Goal: Task Accomplishment & Management: Manage account settings

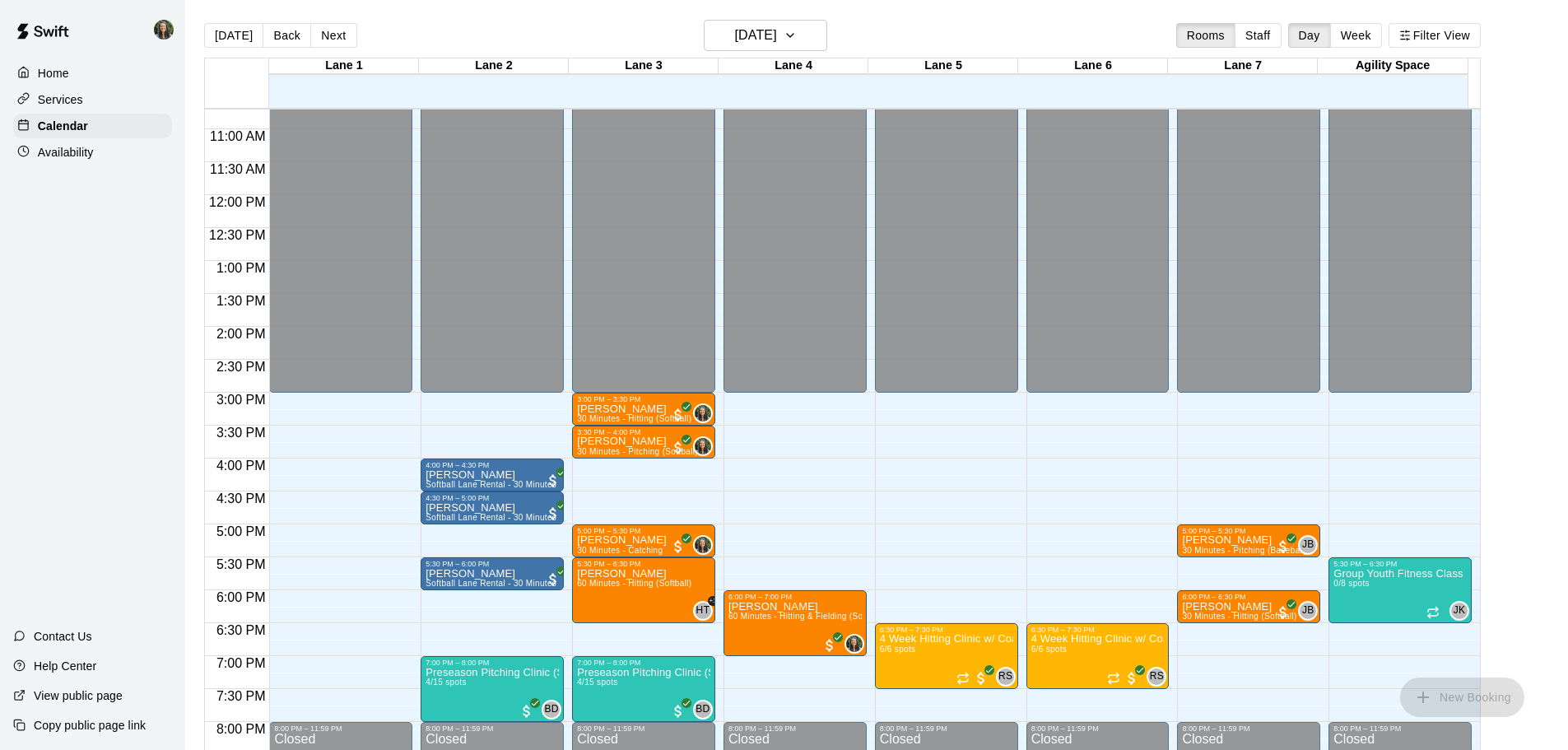
scroll to position [711, 0]
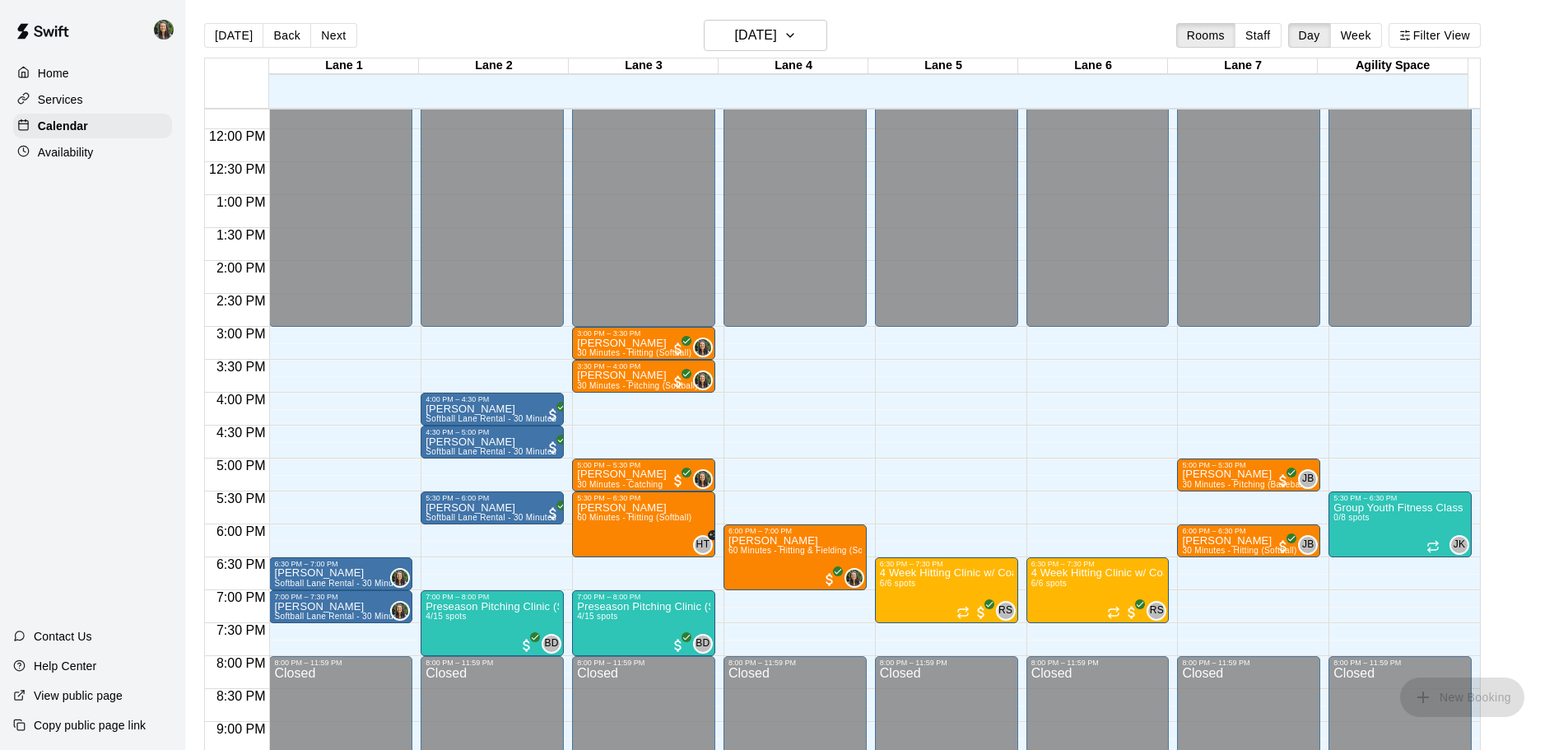
scroll to position [784, 0]
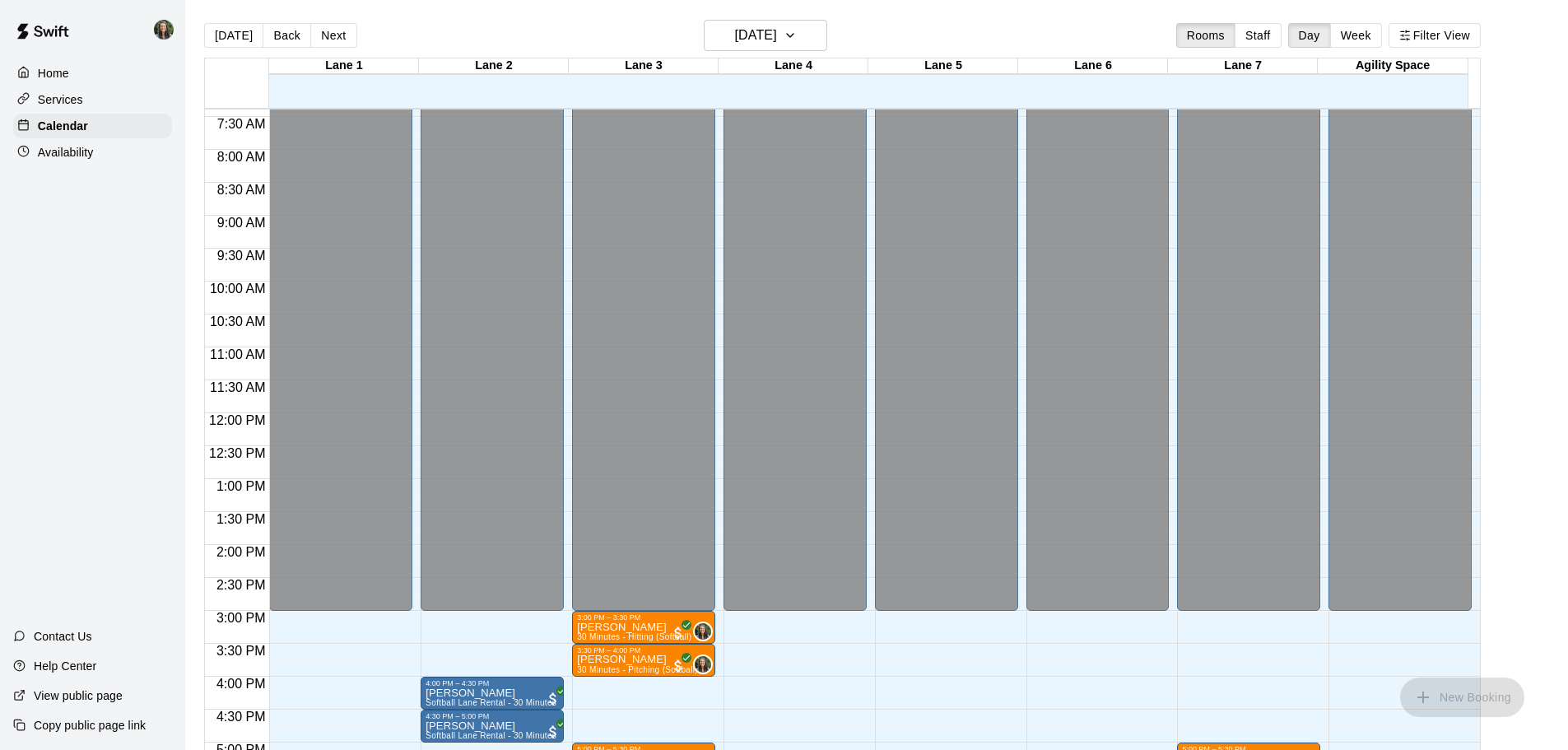
scroll to position [725, 0]
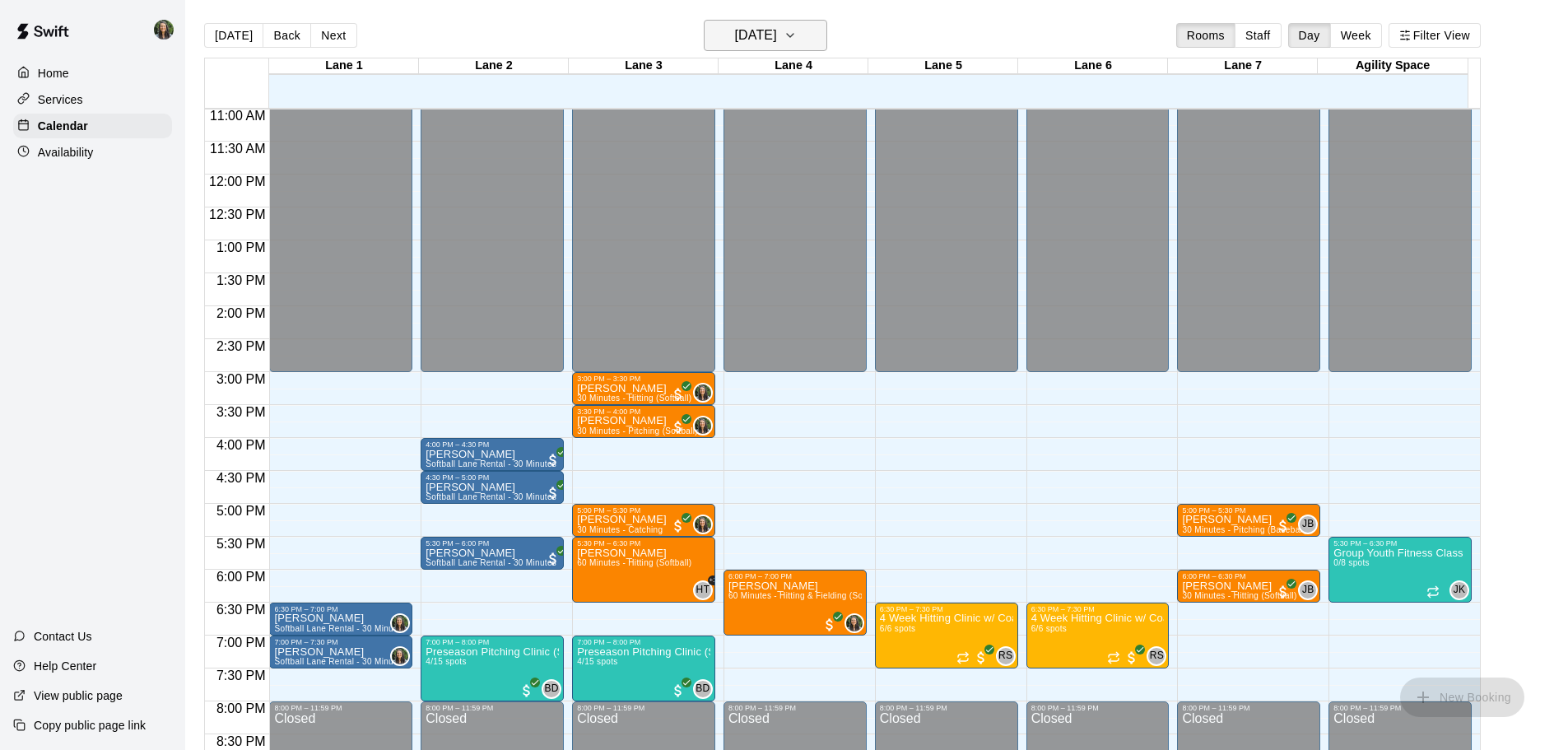
click at [749, 41] on h6 "[DATE]" at bounding box center [756, 36] width 42 height 23
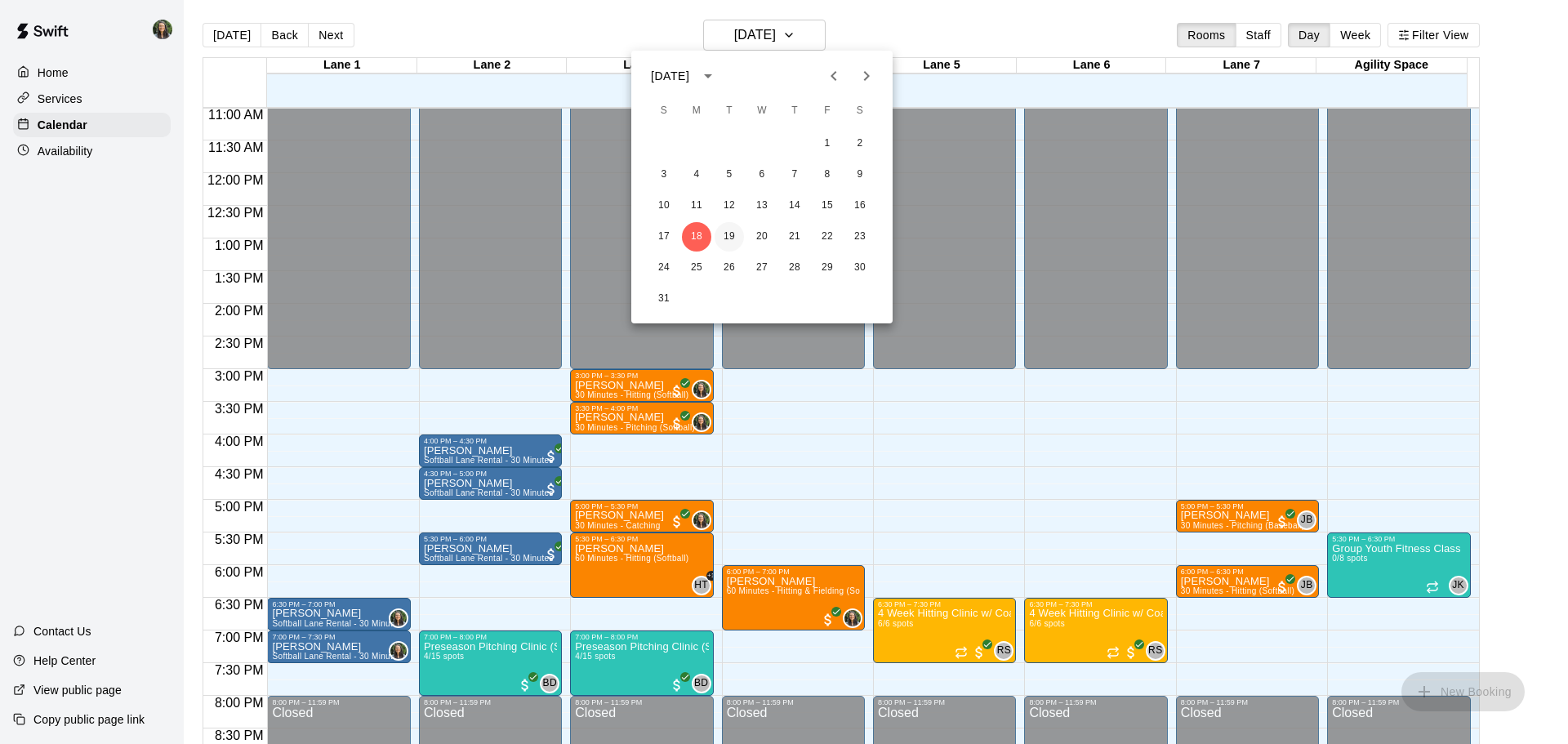
click at [724, 232] on button "19" at bounding box center [728, 236] width 29 height 29
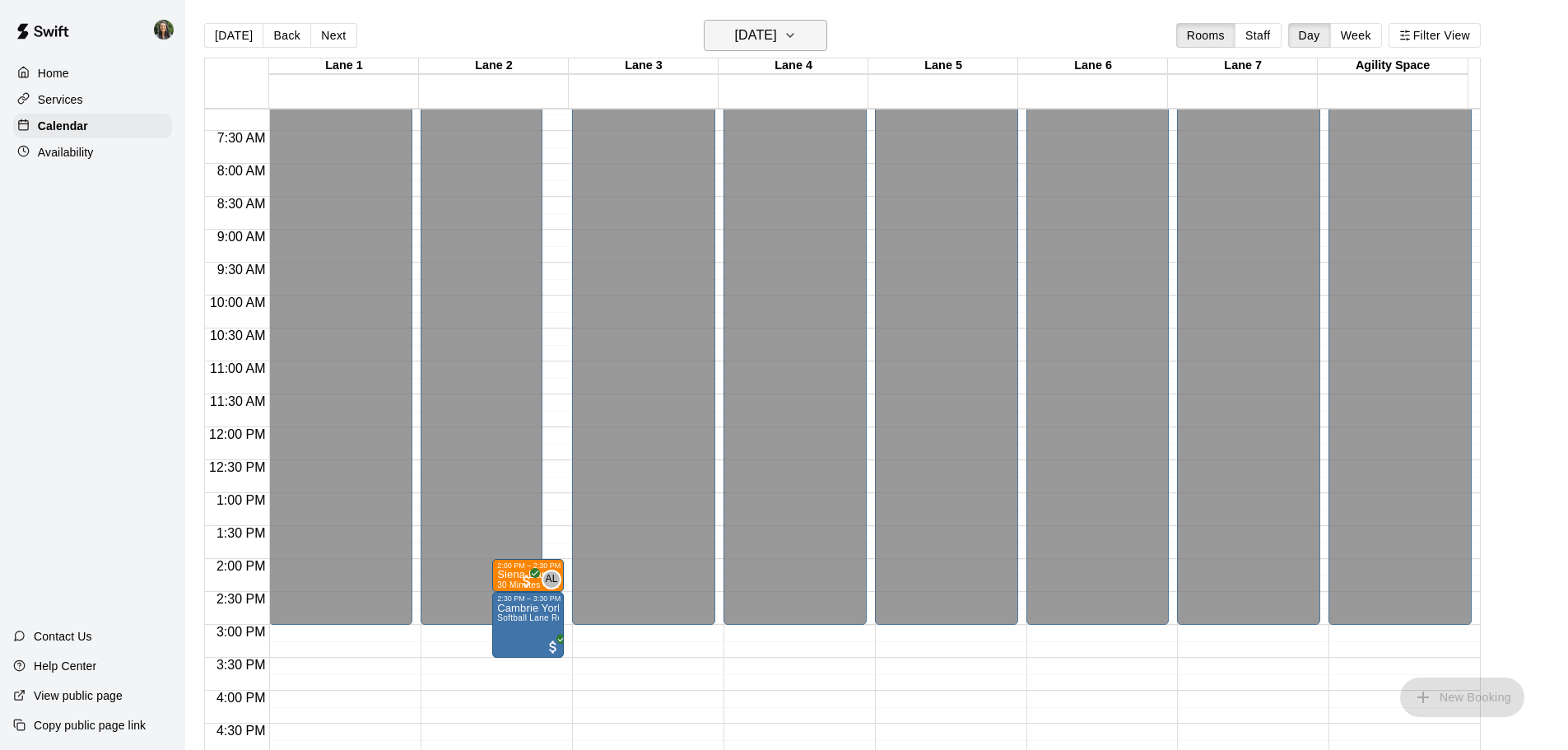
scroll to position [643, 0]
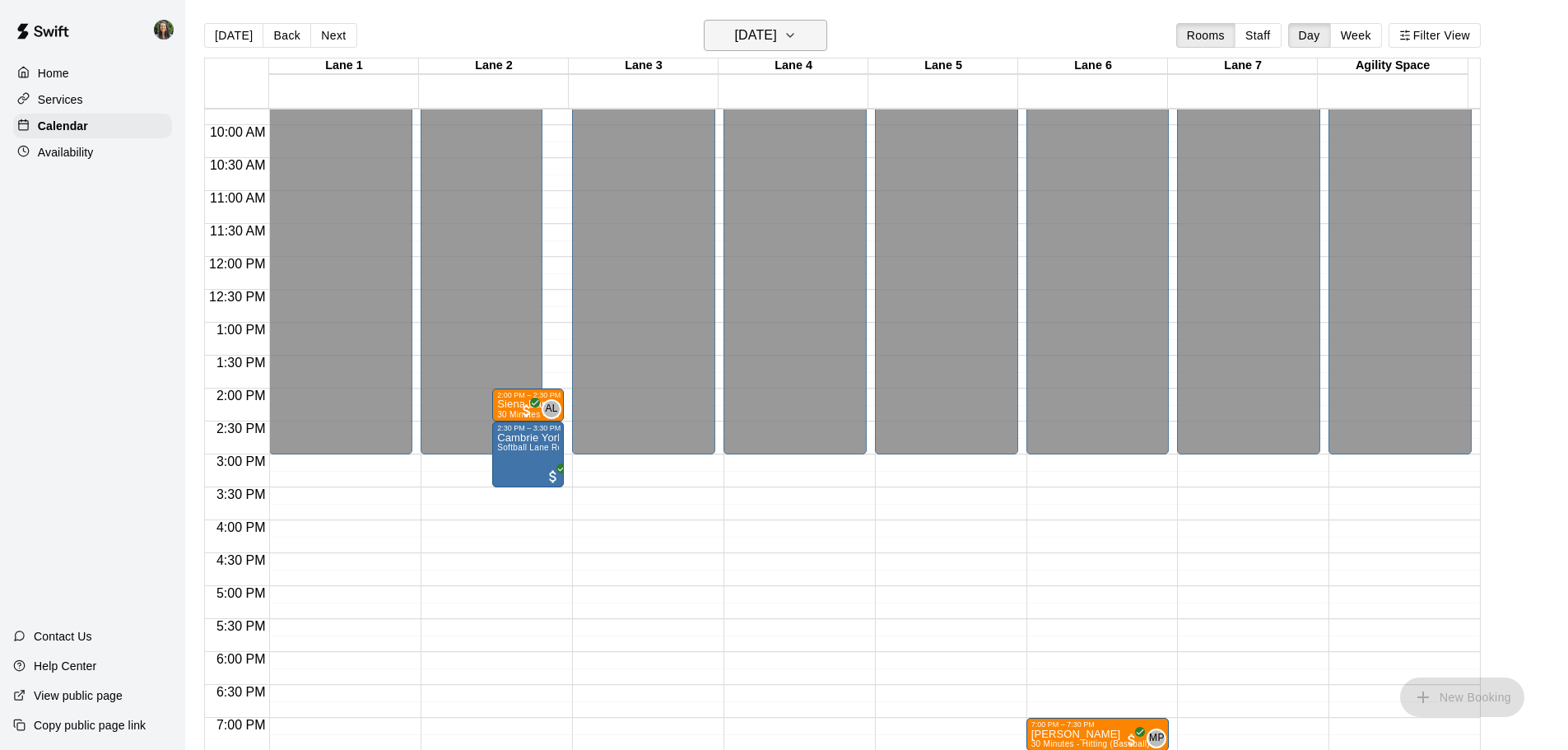
click at [770, 28] on h6 "Tuesday Aug 19" at bounding box center [756, 36] width 42 height 23
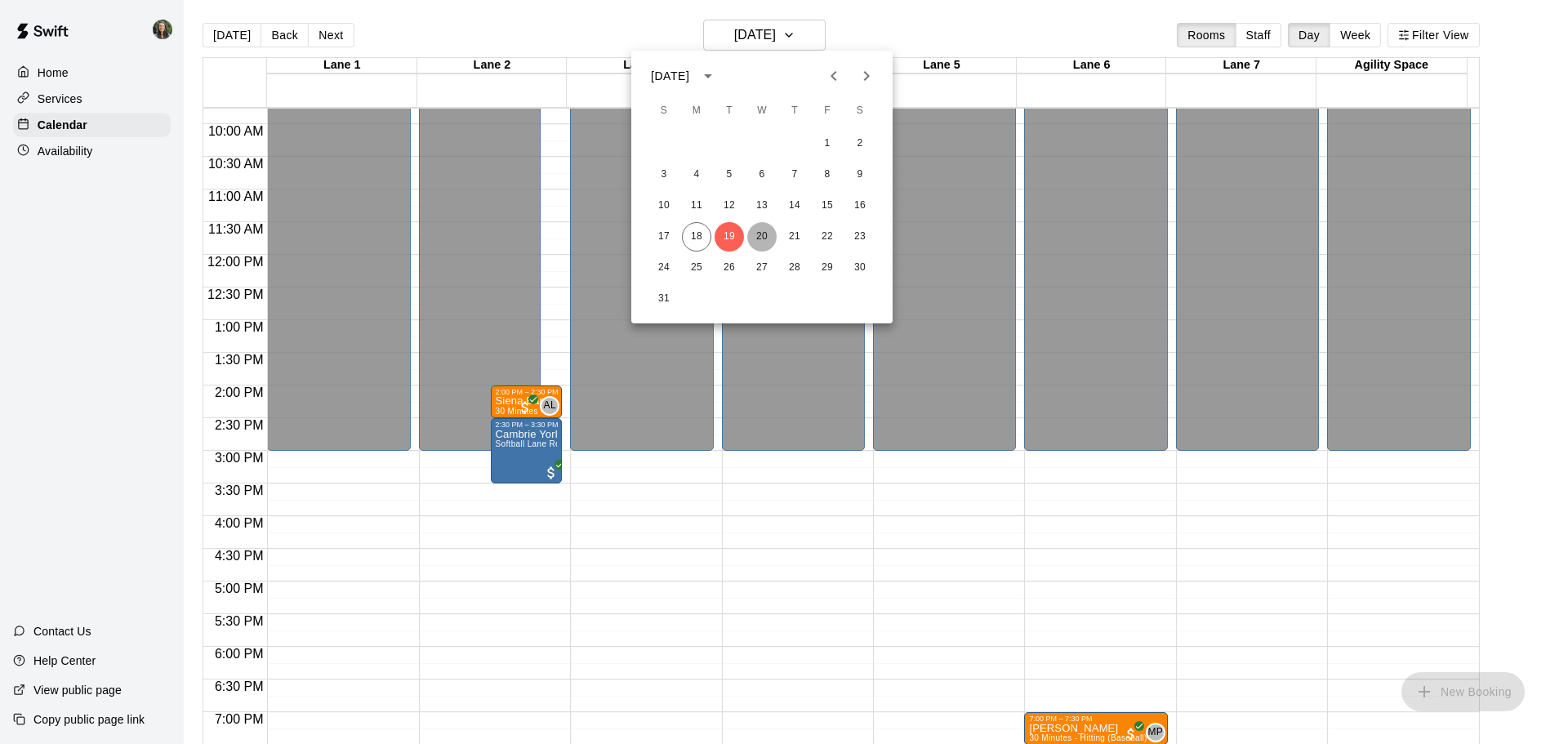
click at [769, 225] on button "20" at bounding box center [762, 236] width 29 height 29
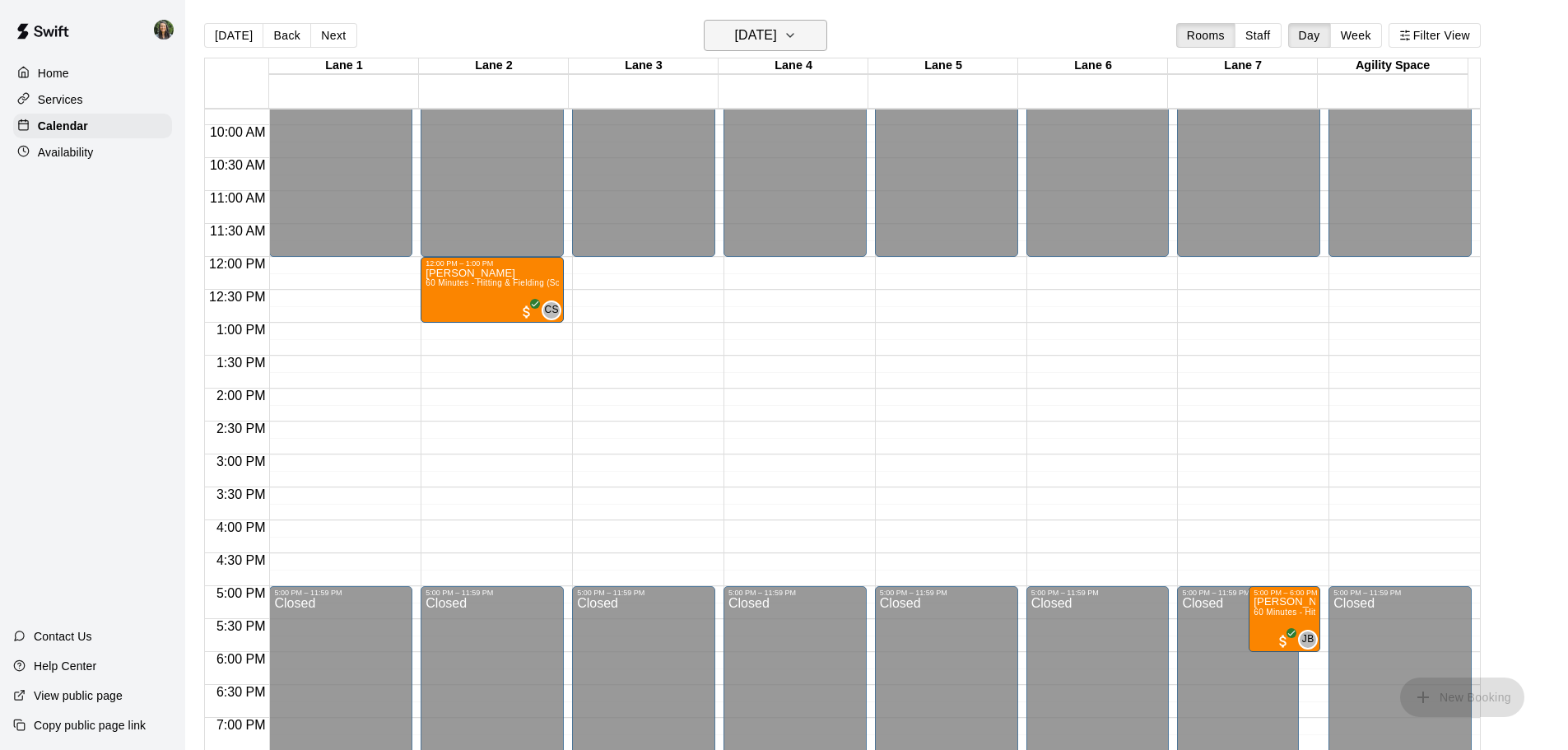
click at [764, 33] on h6 "Wednesday Aug 20" at bounding box center [756, 36] width 42 height 23
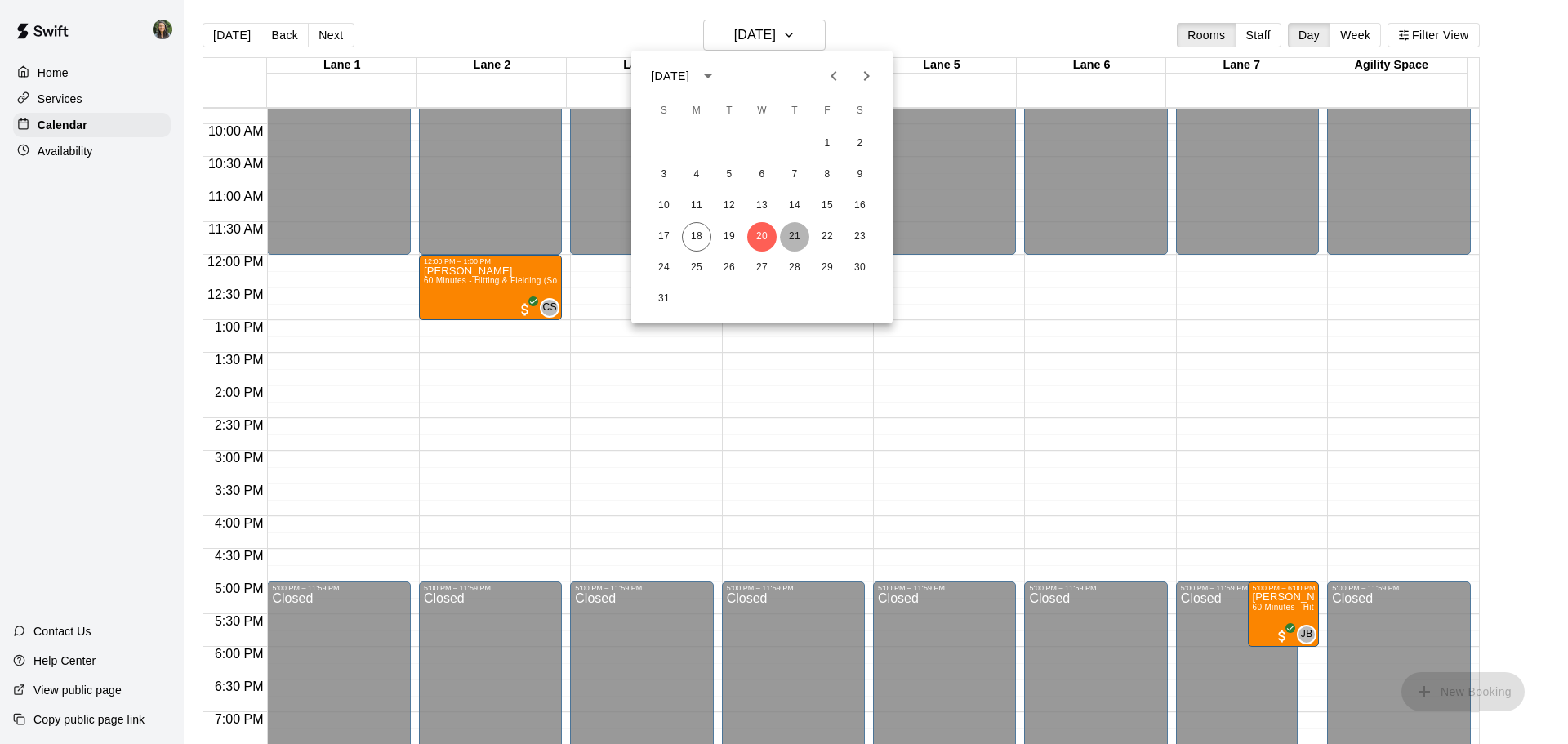
click at [806, 228] on button "21" at bounding box center [794, 236] width 29 height 29
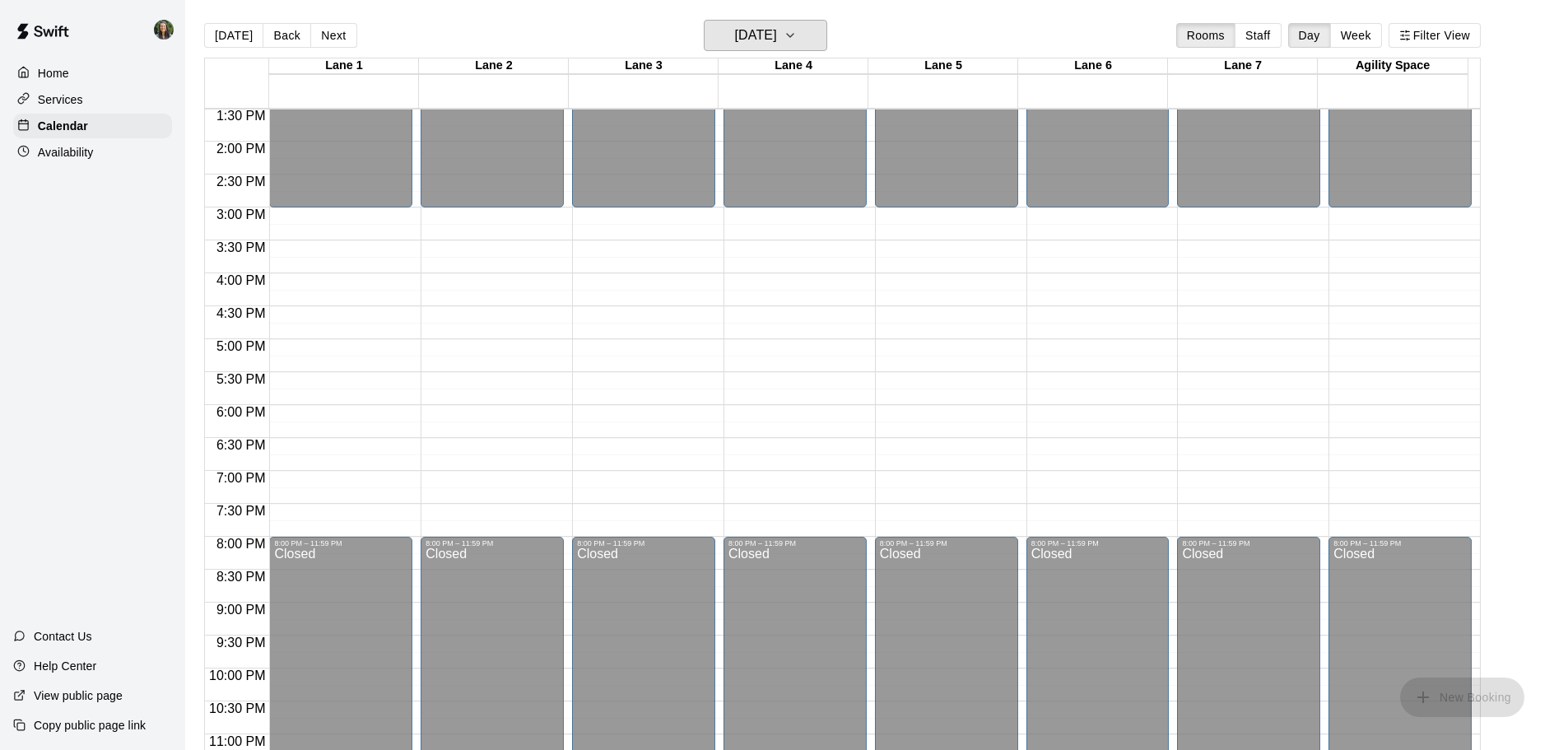
scroll to position [560, 0]
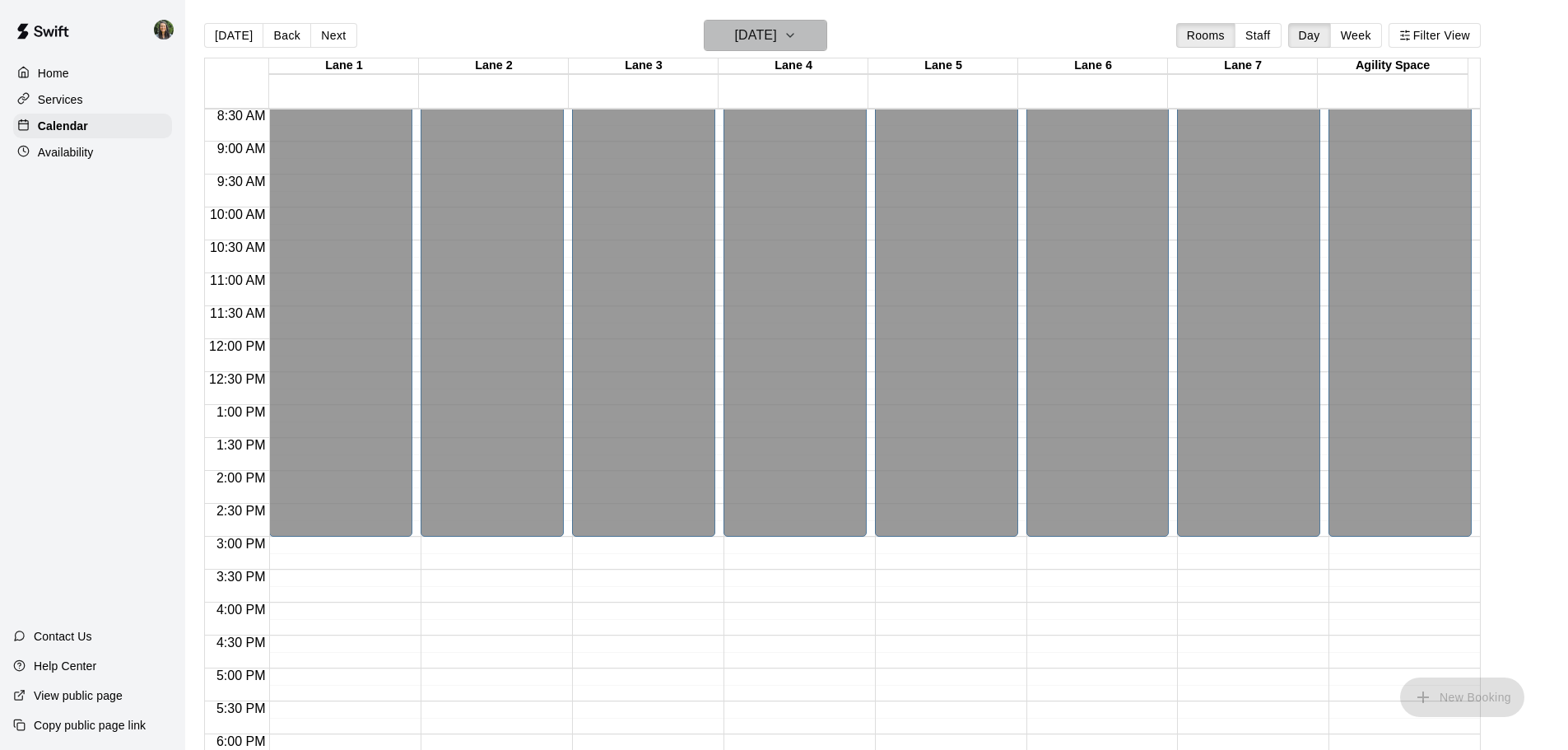
click at [777, 35] on h6 "Thursday Aug 21" at bounding box center [756, 36] width 42 height 23
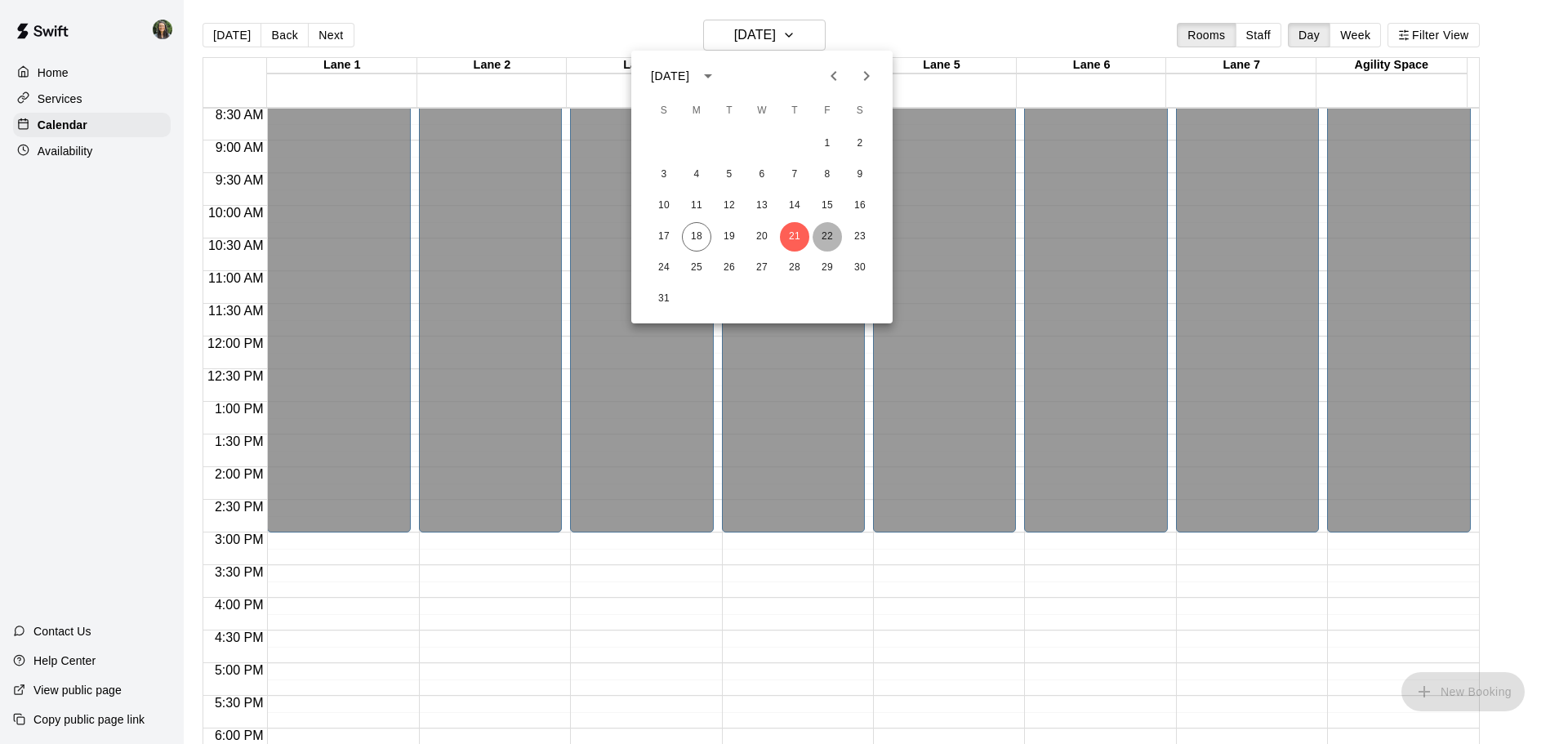
click at [833, 236] on button "22" at bounding box center [826, 236] width 29 height 29
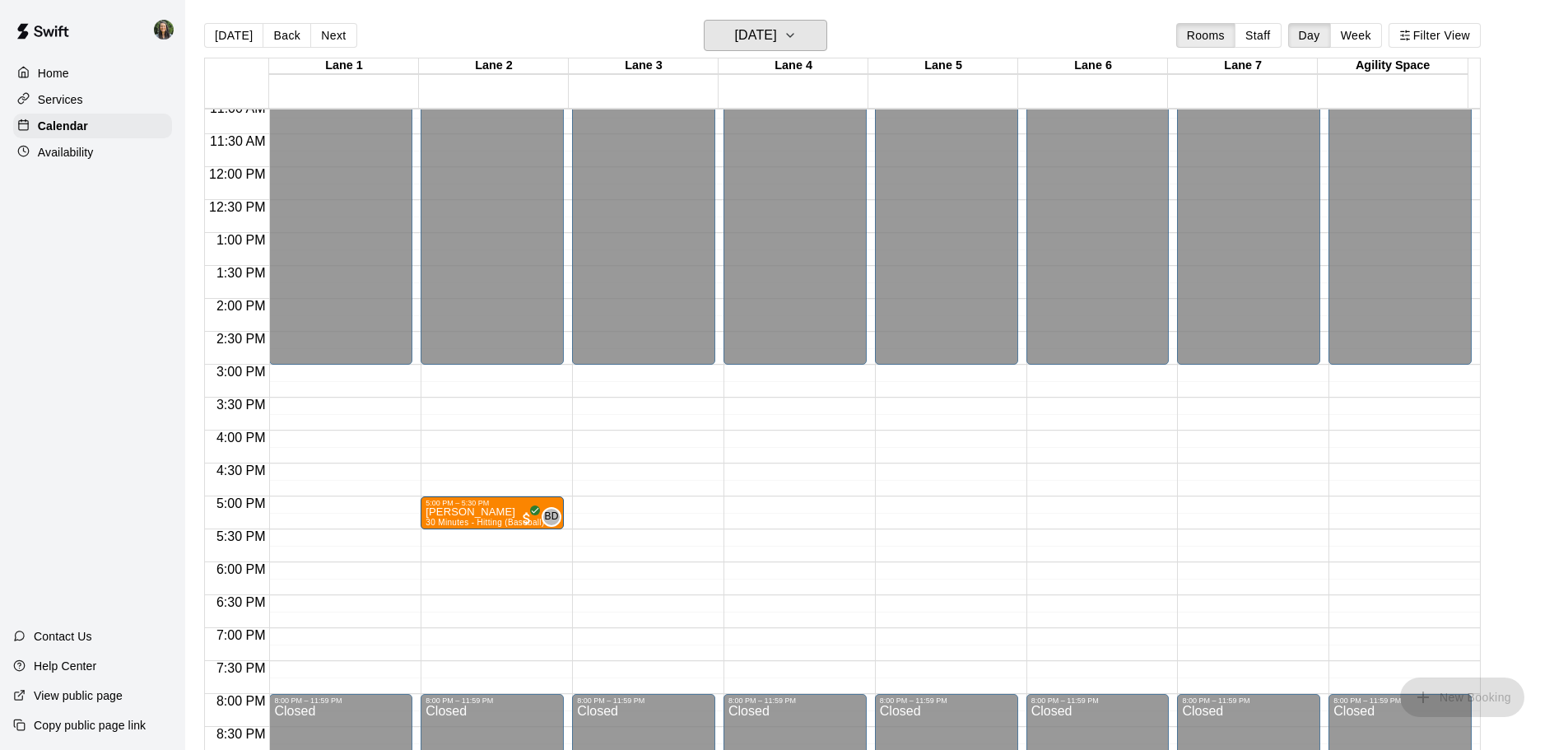
scroll to position [807, 0]
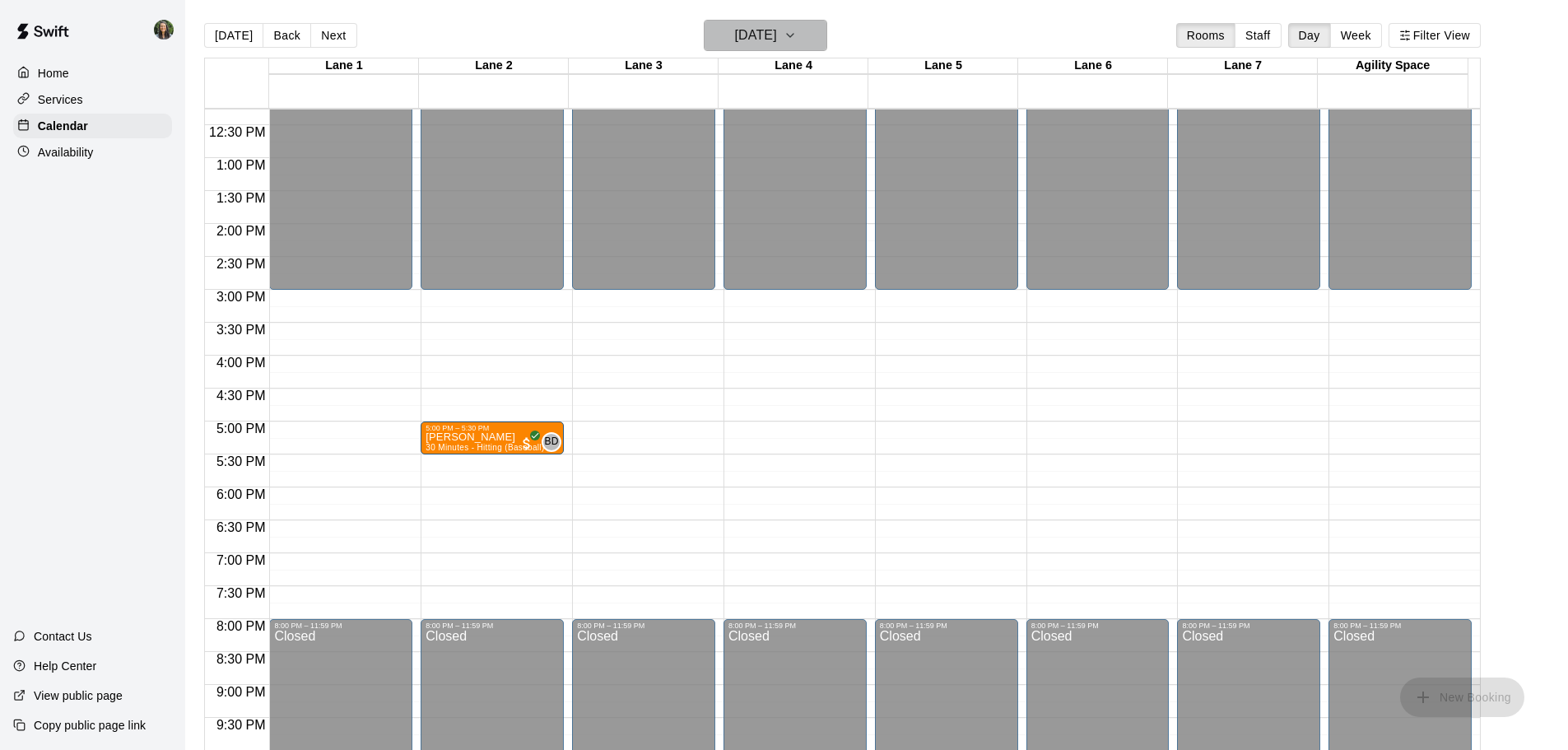
click at [757, 35] on h6 "Friday Aug 22" at bounding box center [756, 36] width 42 height 23
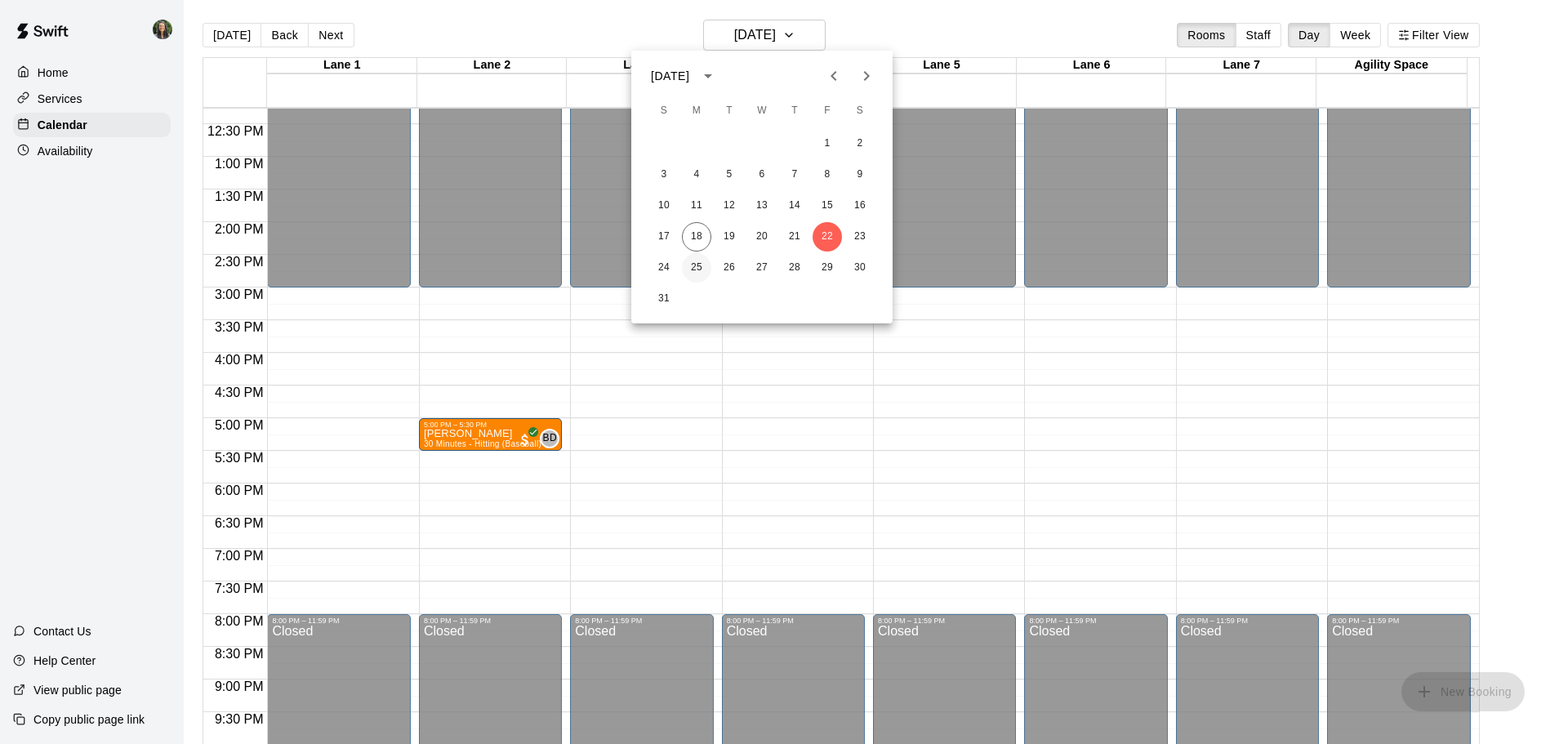
click at [693, 265] on button "25" at bounding box center [696, 267] width 29 height 29
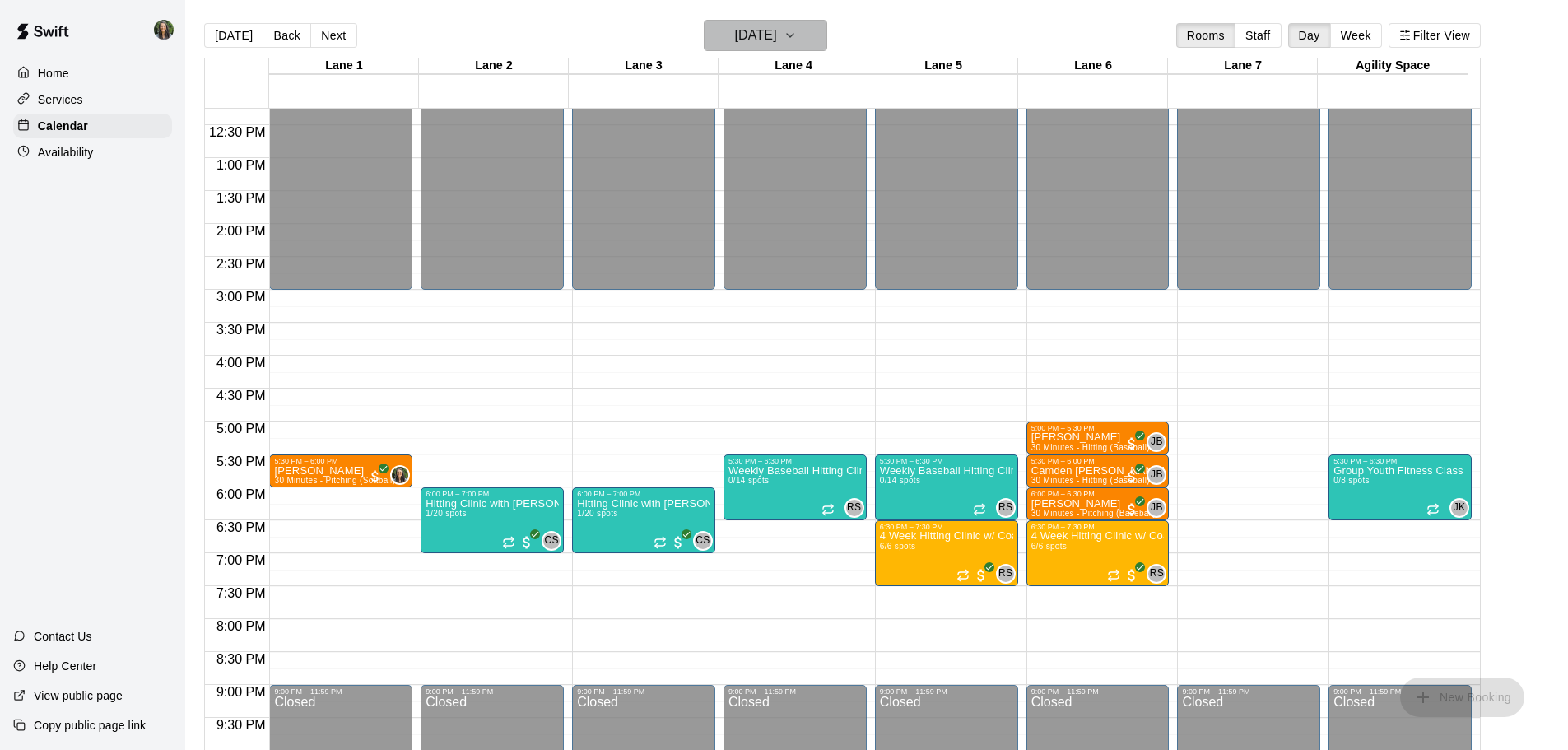
click at [777, 44] on h6 "Monday Aug 25" at bounding box center [756, 36] width 42 height 23
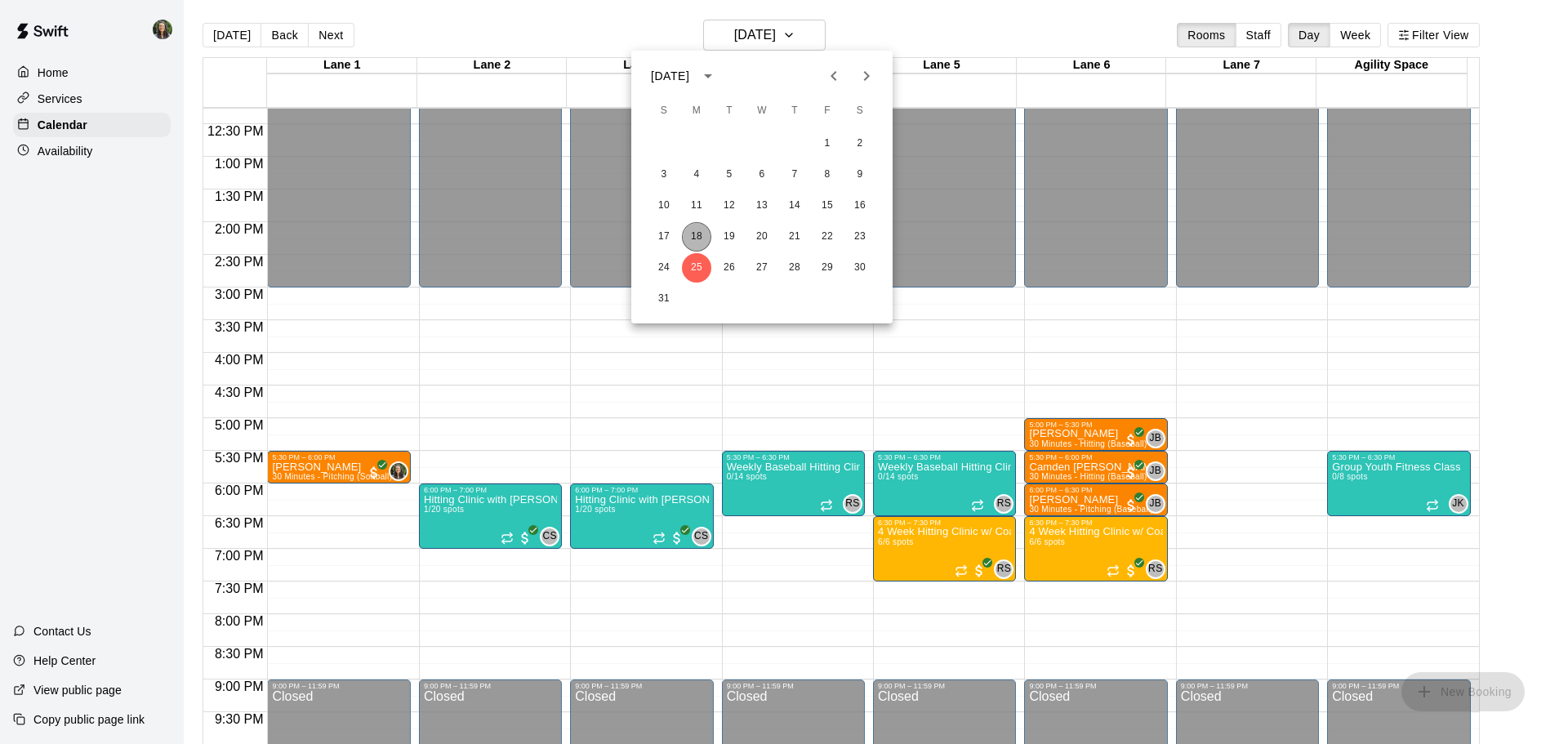
click at [696, 238] on button "18" at bounding box center [696, 236] width 29 height 29
